Goal: Task Accomplishment & Management: Use online tool/utility

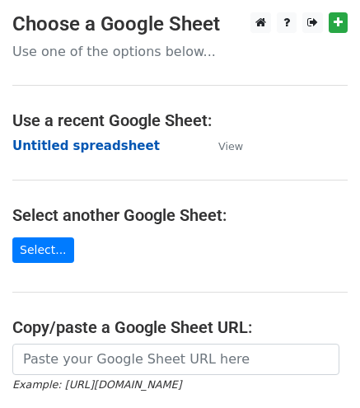
click at [93, 146] on strong "Untitled spreadsheet" at bounding box center [86, 146] width 148 height 15
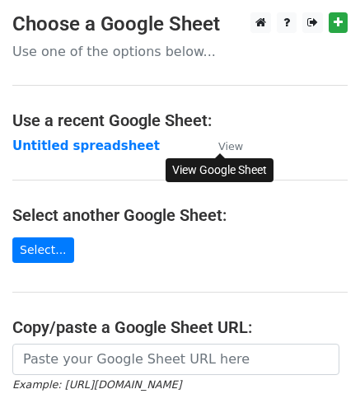
click at [228, 144] on small "View" at bounding box center [231, 146] width 25 height 12
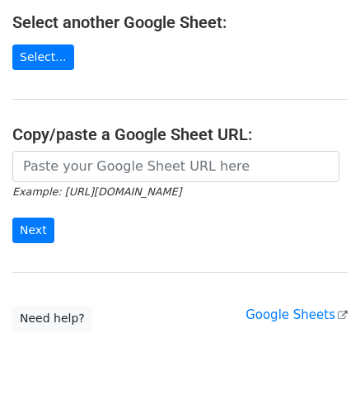
scroll to position [196, 0]
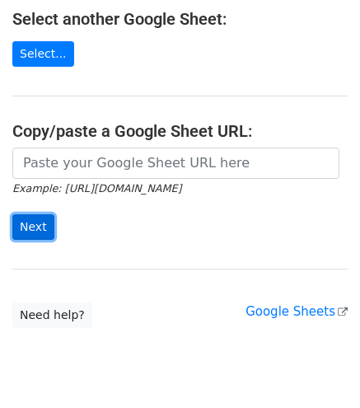
click at [40, 228] on input "Next" at bounding box center [33, 227] width 42 height 26
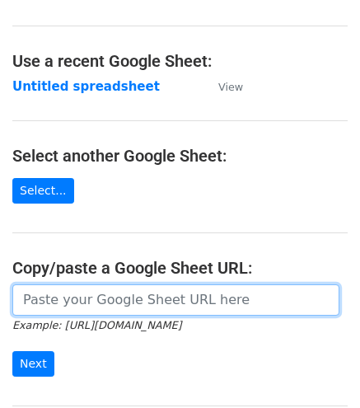
scroll to position [59, 0]
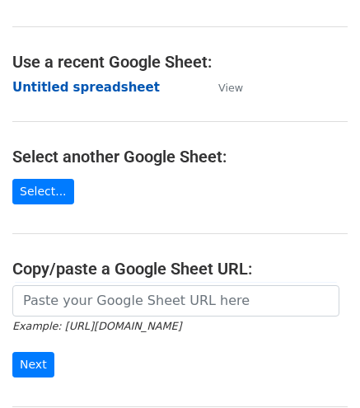
click at [94, 85] on strong "Untitled spreadsheet" at bounding box center [86, 87] width 148 height 15
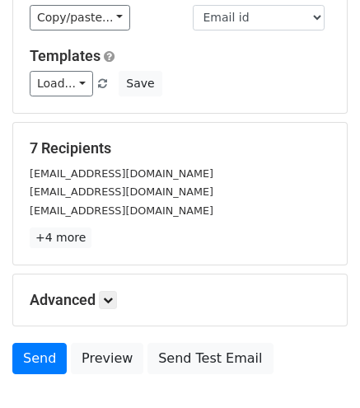
scroll to position [124, 0]
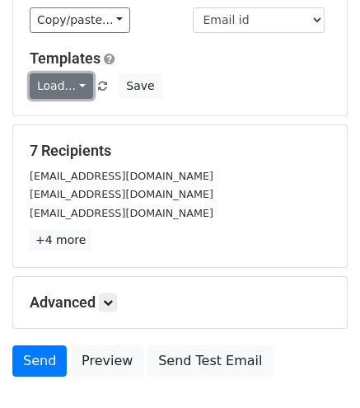
click at [78, 87] on link "Load..." at bounding box center [62, 86] width 64 height 26
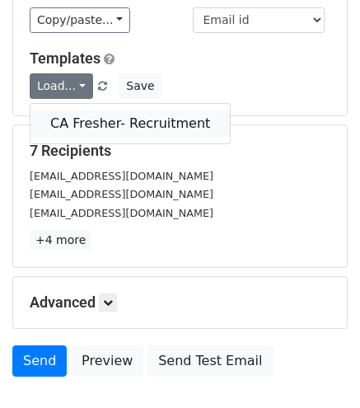
click at [82, 115] on link "CA Fresher- Recruitment" at bounding box center [131, 124] width 200 height 26
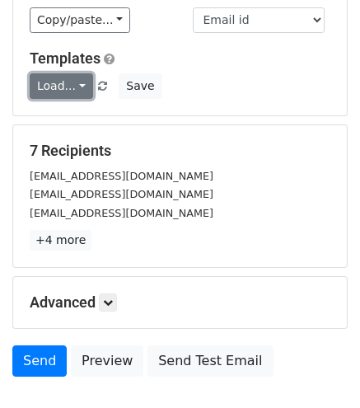
click at [72, 87] on link "Load..." at bounding box center [62, 86] width 64 height 26
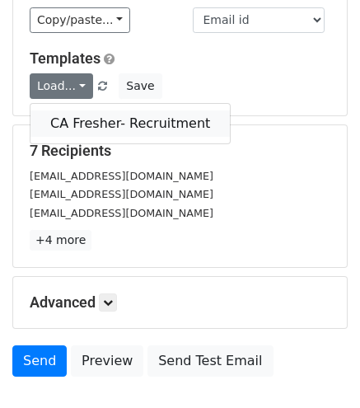
click at [69, 124] on link "CA Fresher- Recruitment" at bounding box center [131, 124] width 200 height 26
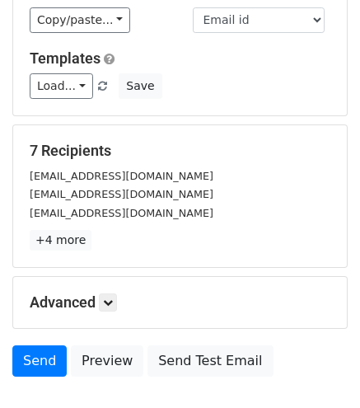
click at [41, 109] on div "Variables Copy/paste... {{Name}} {{Email id}} Email column Name Email id Templa…" at bounding box center [180, 40] width 334 height 149
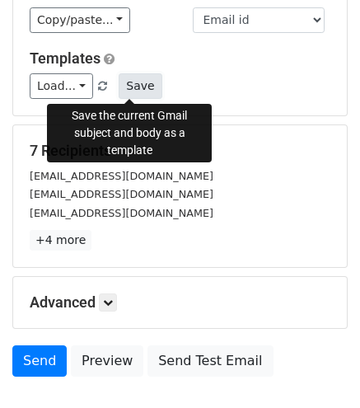
click at [137, 78] on button "Save" at bounding box center [140, 86] width 43 height 26
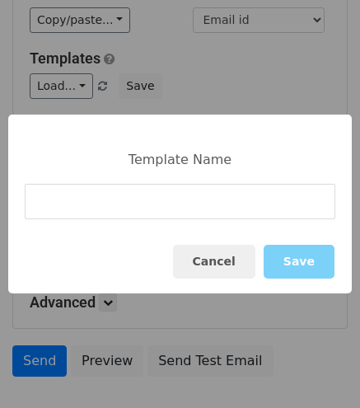
click at [107, 204] on input at bounding box center [180, 201] width 311 height 35
click at [223, 260] on button "Cancel" at bounding box center [214, 262] width 82 height 34
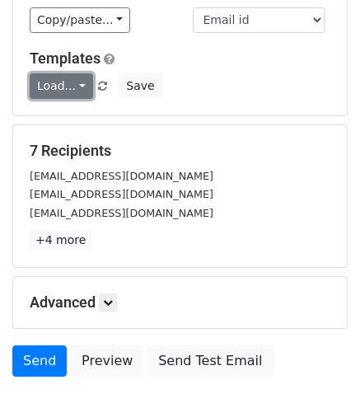
click at [78, 88] on link "Load..." at bounding box center [62, 86] width 64 height 26
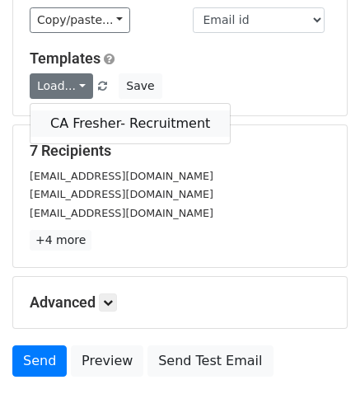
click at [79, 120] on link "CA Fresher- Recruitment" at bounding box center [131, 124] width 200 height 26
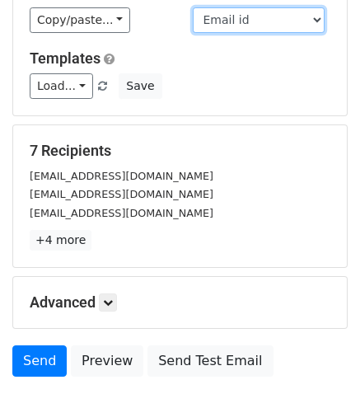
click at [311, 21] on select "Name Email id" at bounding box center [259, 20] width 132 height 26
click at [193, 7] on select "Name Email id" at bounding box center [259, 20] width 132 height 26
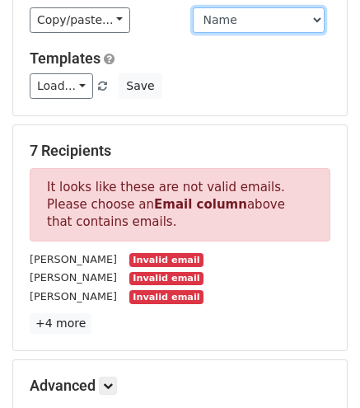
drag, startPoint x: 242, startPoint y: 21, endPoint x: 224, endPoint y: 25, distance: 19.4
click at [224, 25] on select "Name Email id" at bounding box center [259, 20] width 132 height 26
click at [208, 16] on select "Name Email id" at bounding box center [259, 20] width 132 height 26
click at [208, 19] on select "Name Email id" at bounding box center [259, 20] width 132 height 26
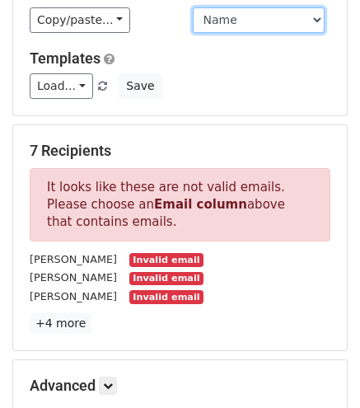
click at [238, 27] on select "Name Email id" at bounding box center [259, 20] width 132 height 26
click at [193, 7] on select "Name Email id" at bounding box center [259, 20] width 132 height 26
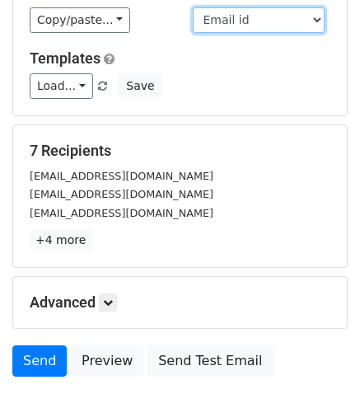
drag, startPoint x: 251, startPoint y: 17, endPoint x: 208, endPoint y: 16, distance: 42.9
click at [208, 16] on select "Name Email id" at bounding box center [259, 20] width 132 height 26
click at [193, 7] on select "Name Email id" at bounding box center [259, 20] width 132 height 26
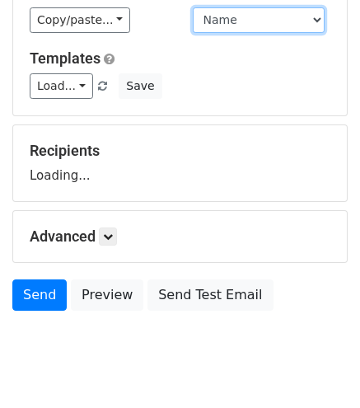
click at [234, 19] on select "Name Email id" at bounding box center [259, 20] width 132 height 26
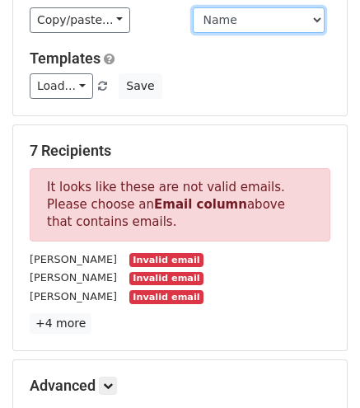
click at [234, 19] on select "Name Email id" at bounding box center [259, 20] width 132 height 26
drag, startPoint x: 234, startPoint y: 19, endPoint x: 205, endPoint y: 20, distance: 28.9
click at [205, 20] on select "Name Email id" at bounding box center [259, 20] width 132 height 26
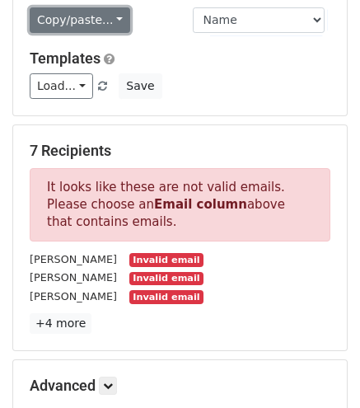
click at [104, 16] on link "Copy/paste..." at bounding box center [80, 20] width 101 height 26
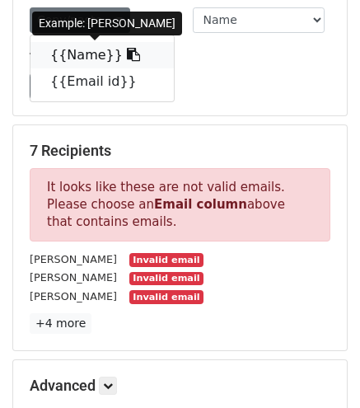
click at [127, 55] on icon at bounding box center [133, 54] width 13 height 13
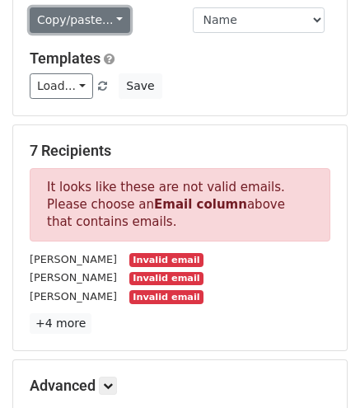
click at [115, 26] on link "Copy/paste..." at bounding box center [80, 20] width 101 height 26
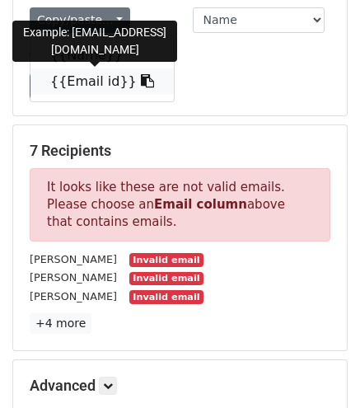
click at [141, 80] on icon at bounding box center [147, 80] width 13 height 13
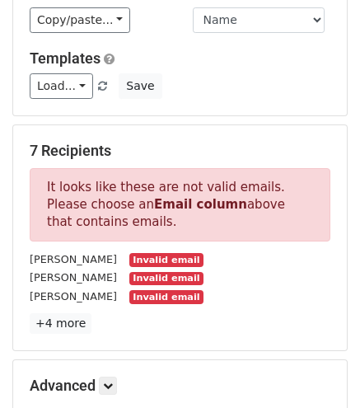
click at [228, 59] on h5 "Templates" at bounding box center [180, 58] width 301 height 18
click at [226, 26] on select "Name Email id" at bounding box center [259, 20] width 132 height 26
select select "Email id"
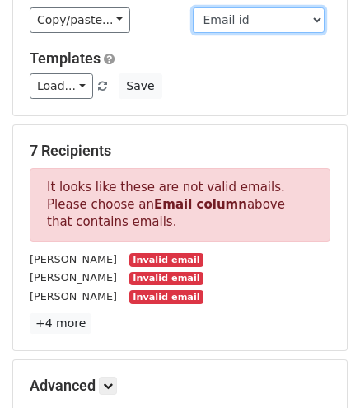
click at [193, 7] on select "Name Email id" at bounding box center [259, 20] width 132 height 26
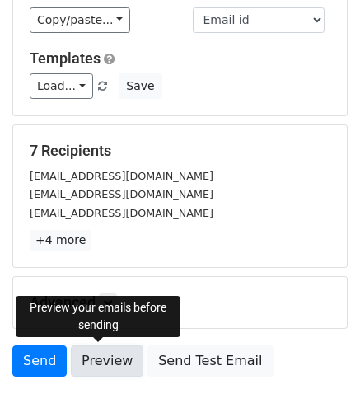
click at [102, 360] on link "Preview" at bounding box center [107, 361] width 73 height 31
click at [95, 361] on link "Preview" at bounding box center [107, 361] width 73 height 31
click at [105, 371] on link "Preview" at bounding box center [107, 361] width 73 height 31
click at [87, 355] on link "Preview" at bounding box center [107, 361] width 73 height 31
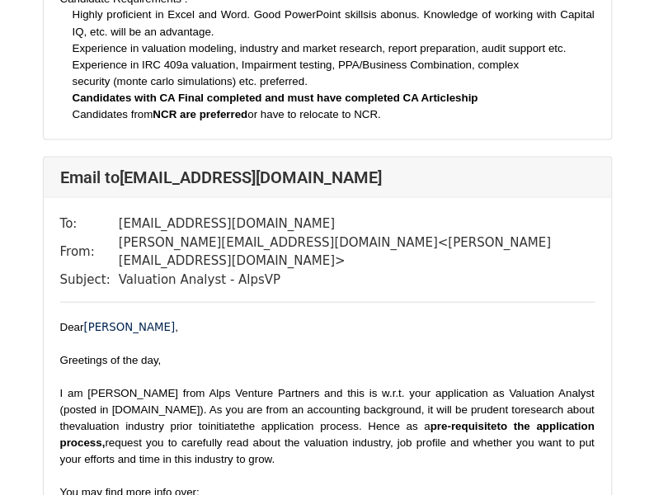
scroll to position [972, 0]
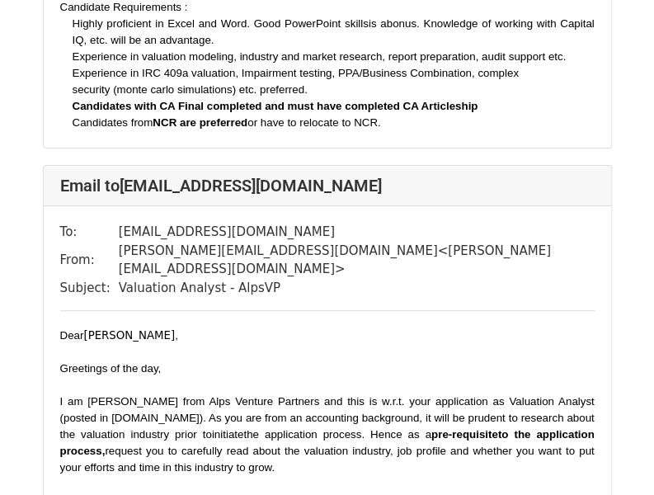
scroll to position [1950, 0]
